Goal: Navigation & Orientation: Find specific page/section

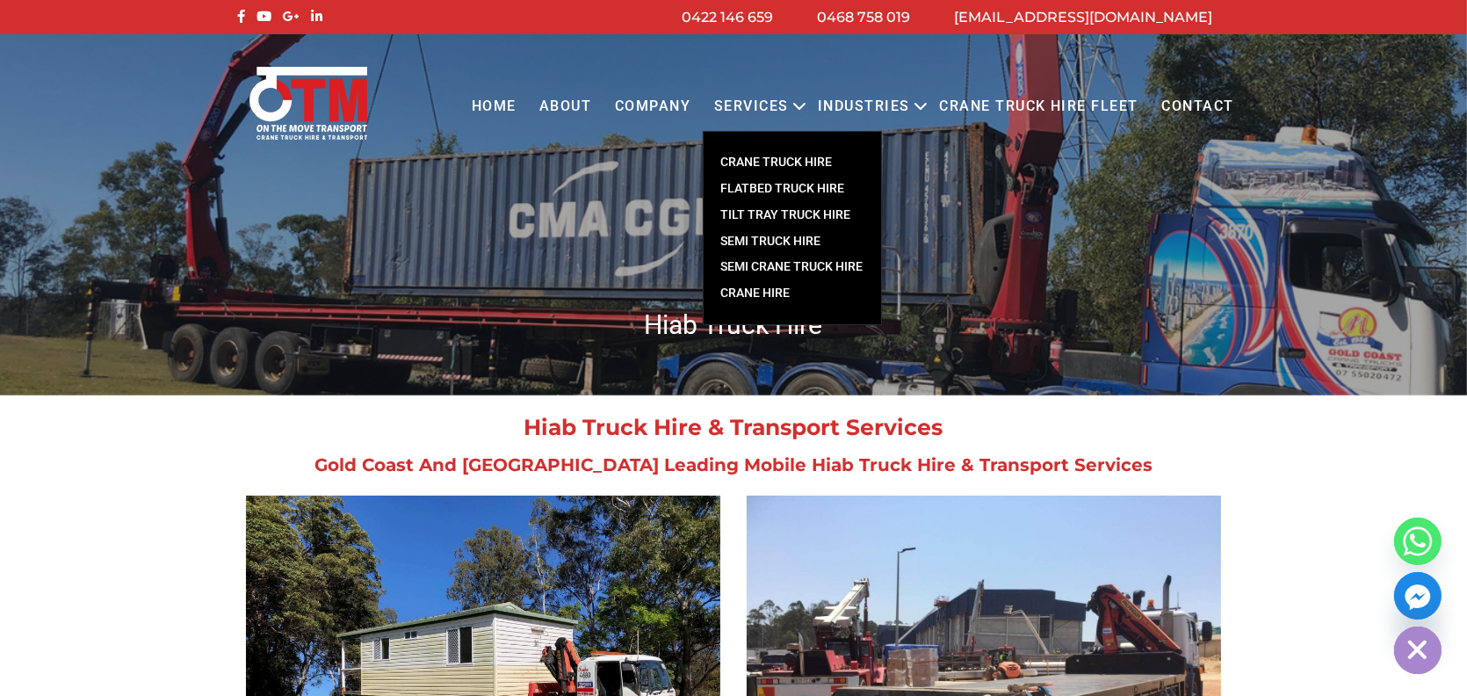
click at [805, 163] on link "CRANE TRUCK HIRE" at bounding box center [792, 162] width 177 height 26
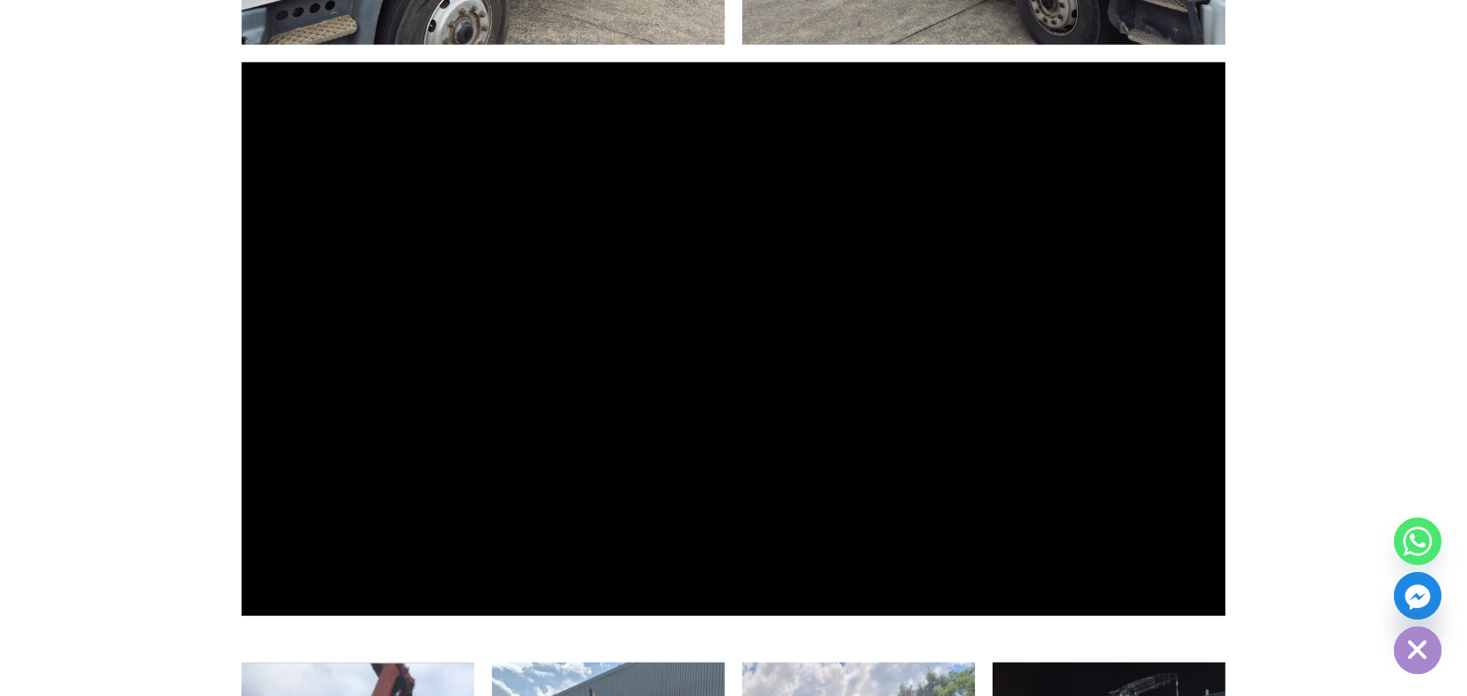
scroll to position [1932, 0]
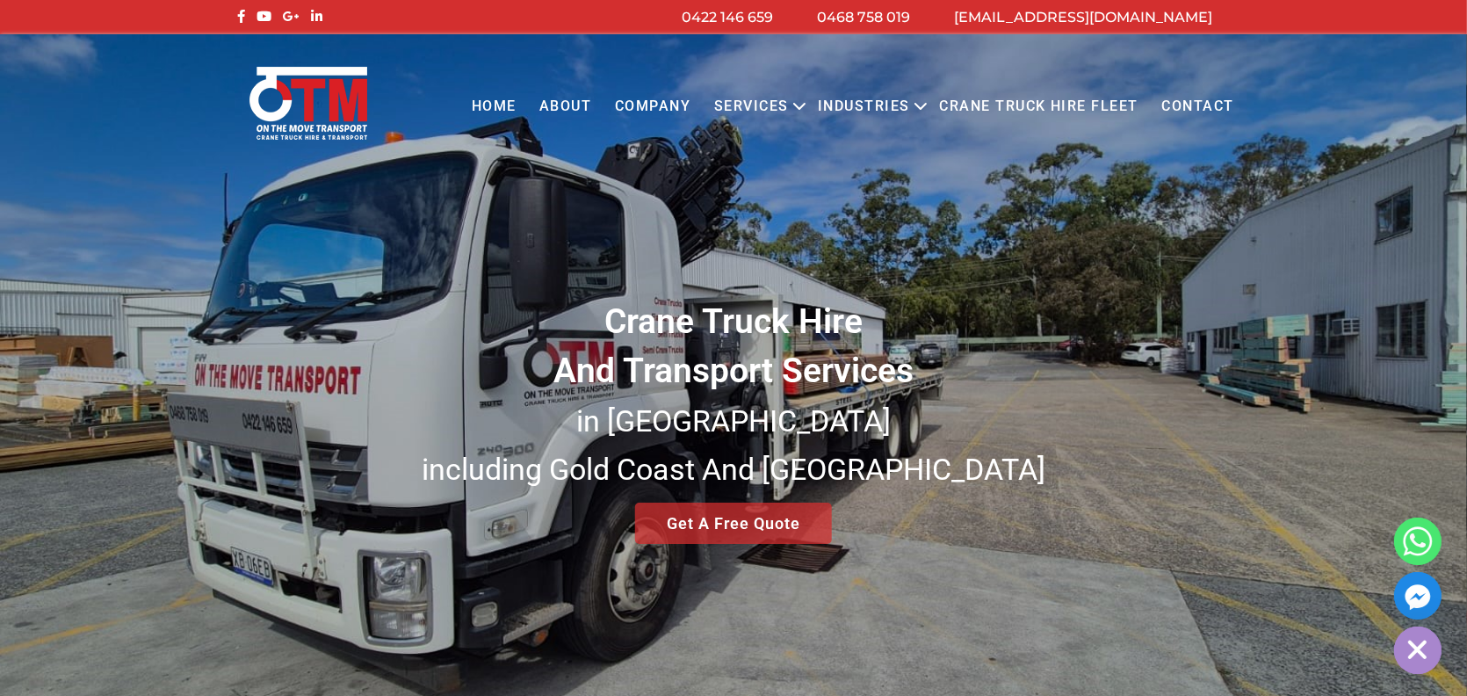
click at [682, 101] on link "COMPANY" at bounding box center [652, 107] width 99 height 48
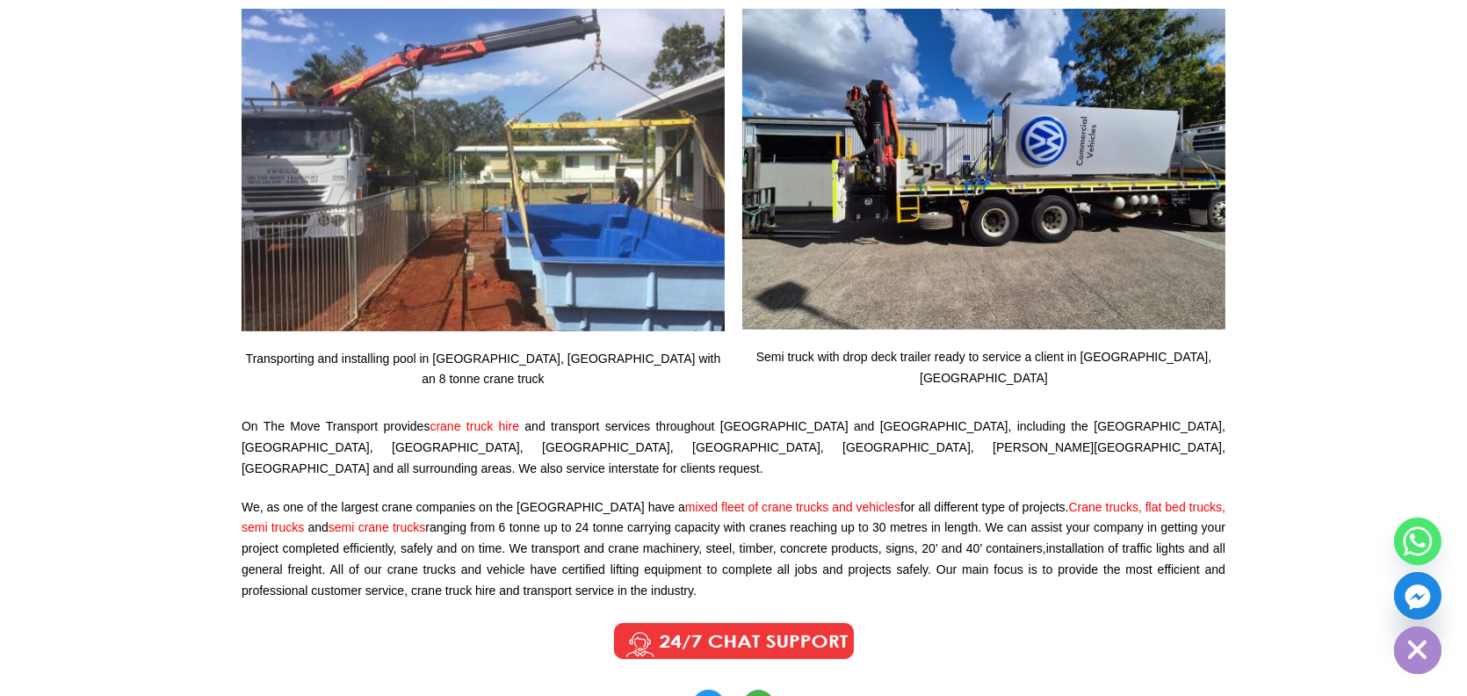
scroll to position [88, 0]
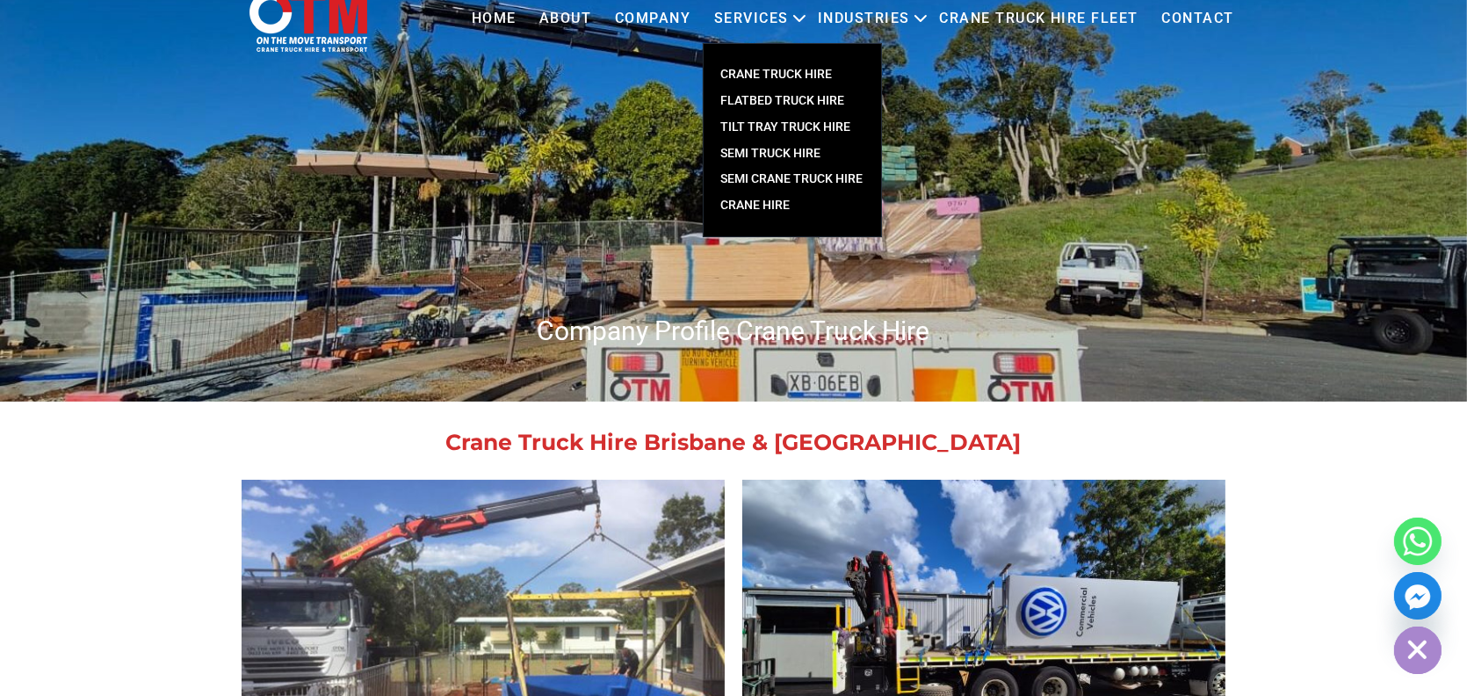
click at [782, 206] on link "Crane Hire" at bounding box center [792, 205] width 177 height 26
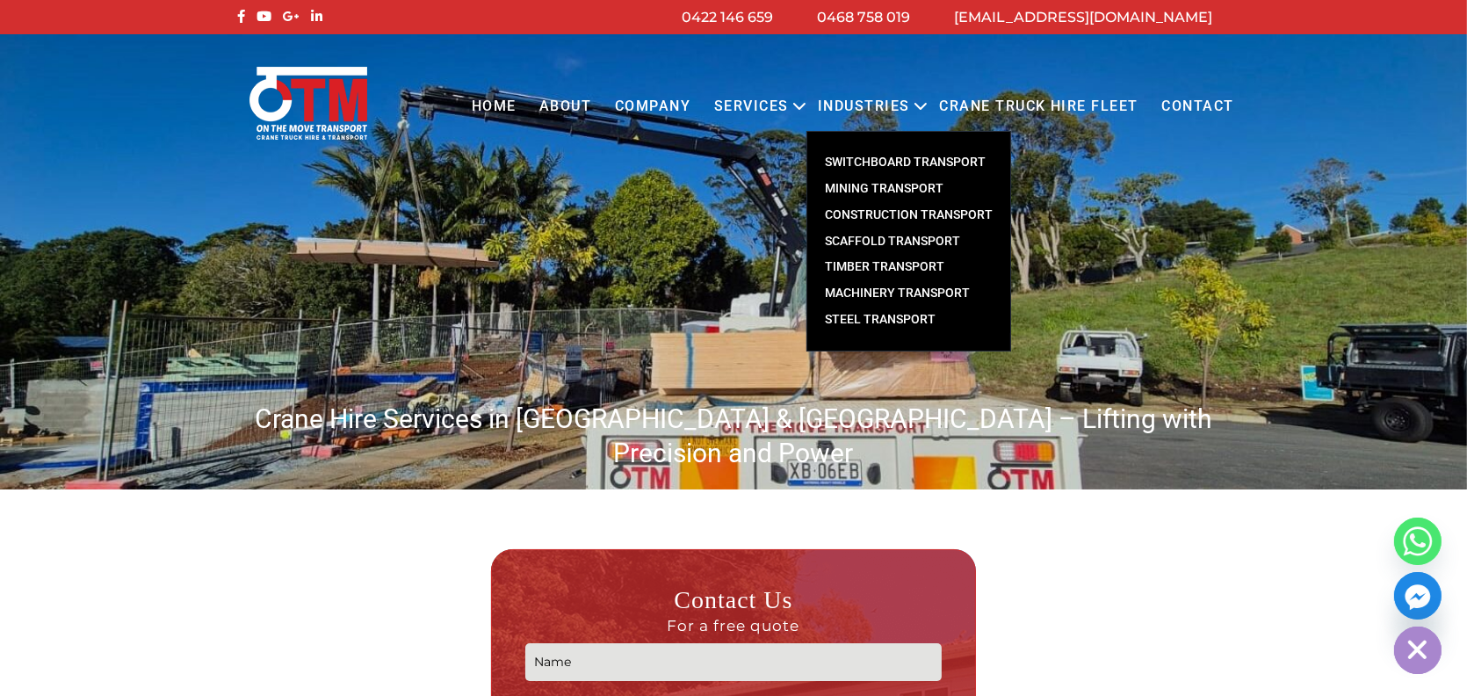
click at [908, 263] on link "Timber Transport" at bounding box center [908, 267] width 203 height 26
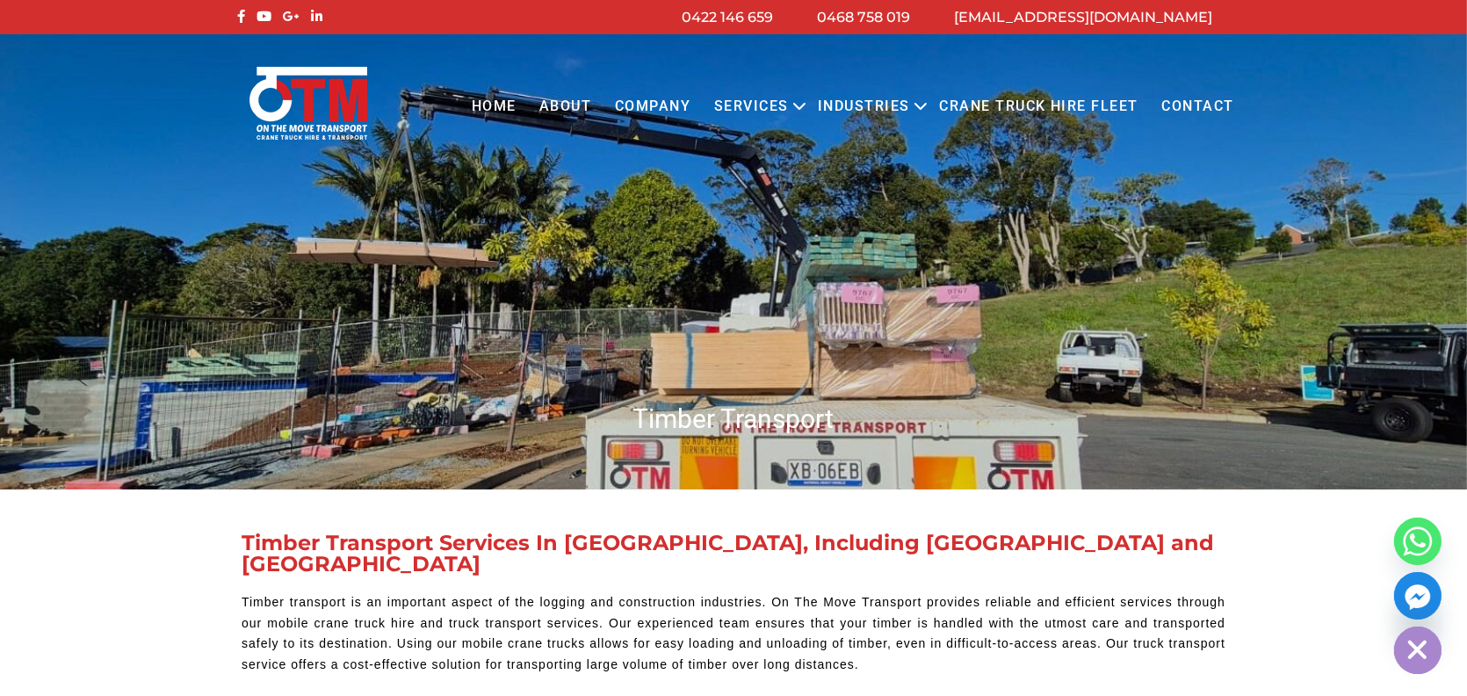
click at [1028, 105] on link "Crane Truck Hire Fleet" at bounding box center [1039, 107] width 222 height 48
